Goal: Submit feedback/report problem

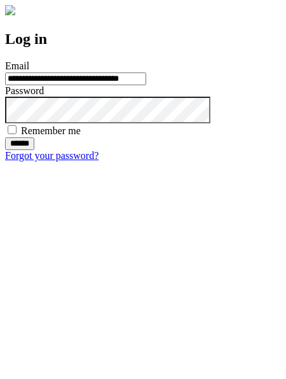
click at [34, 150] on input "******" at bounding box center [19, 143] width 29 height 13
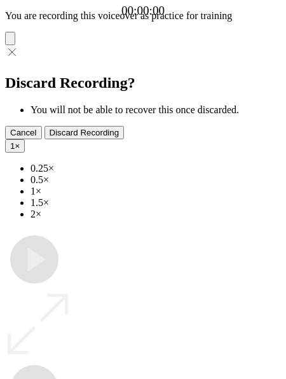
type input "**********"
